Goal: Information Seeking & Learning: Check status

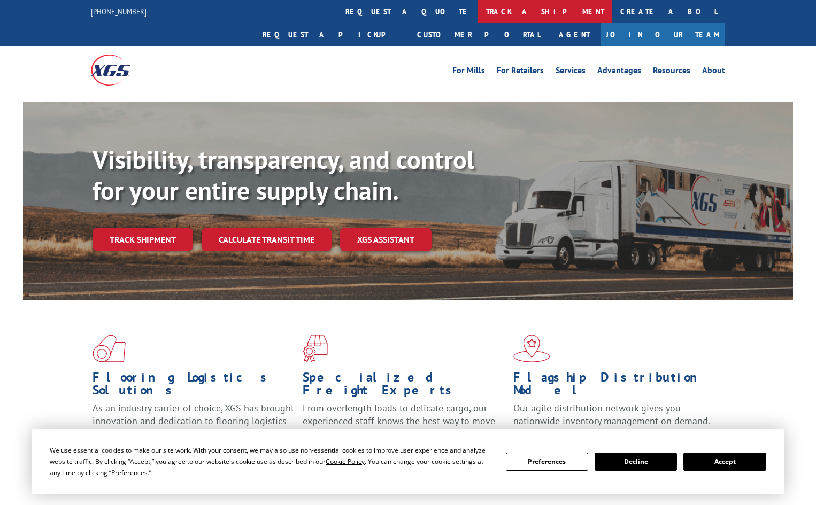
click at [478, 19] on link "track a shipment" at bounding box center [545, 11] width 134 height 23
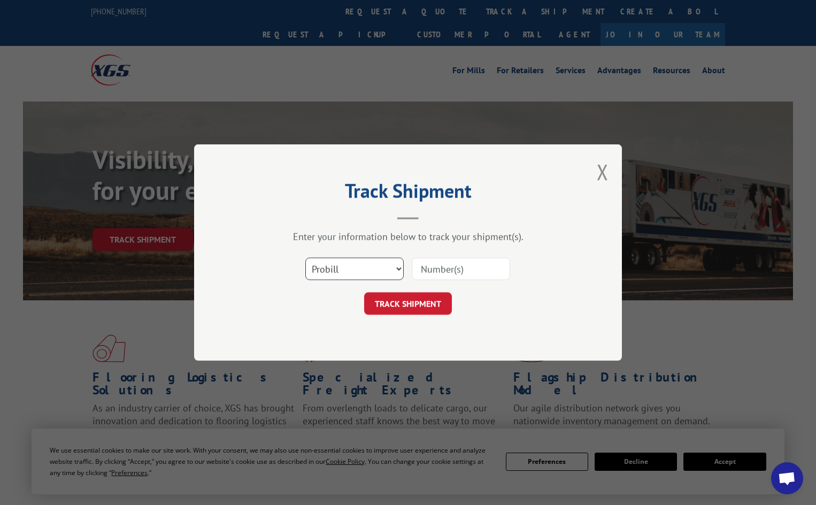
click at [380, 264] on select "Select category... Probill BOL PO" at bounding box center [354, 269] width 98 height 22
select select "po"
click at [305, 258] on select "Select category... Probill BOL PO" at bounding box center [354, 269] width 98 height 22
click at [461, 265] on input at bounding box center [461, 269] width 98 height 22
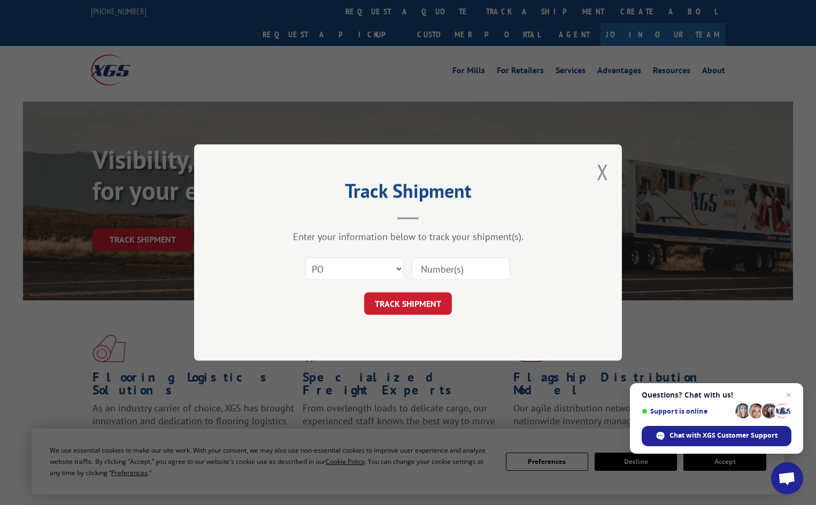
paste input "14532266"
type input "14532266"
click at [410, 311] on button "TRACK SHIPMENT" at bounding box center [408, 304] width 88 height 22
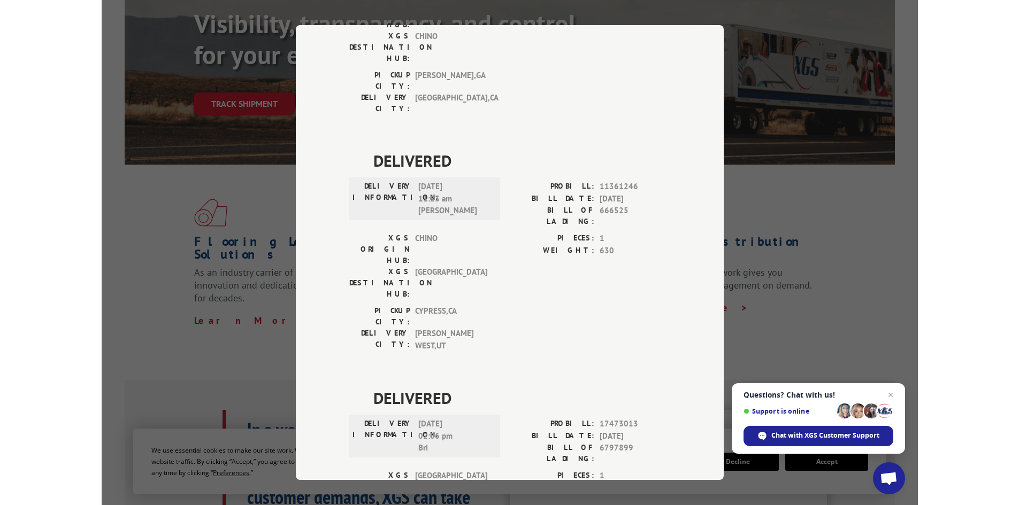
scroll to position [160, 0]
